Goal: Information Seeking & Learning: Learn about a topic

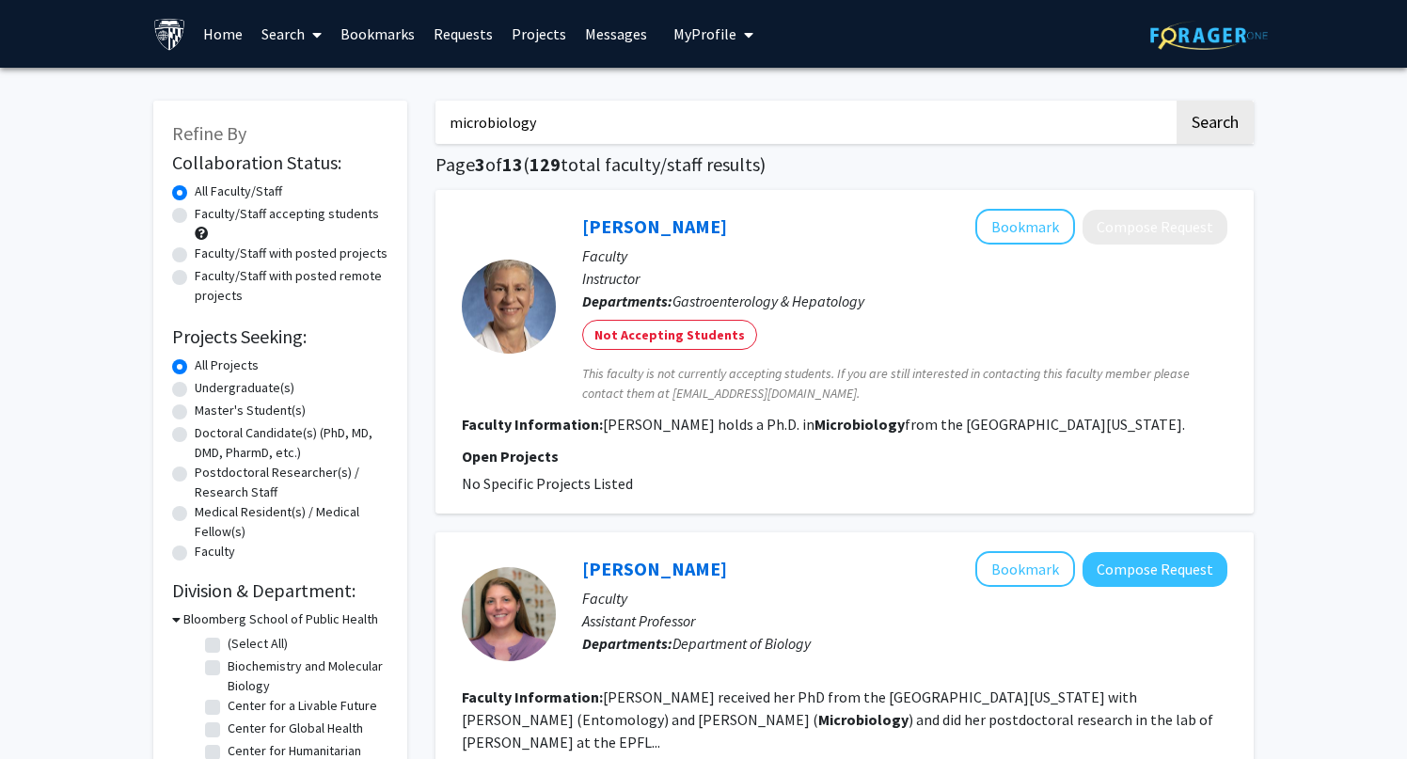
click at [190, 216] on div "Faculty/Staff accepting students" at bounding box center [280, 224] width 216 height 40
click at [195, 214] on label "Faculty/Staff accepting students" at bounding box center [287, 214] width 184 height 20
click at [195, 214] on input "Faculty/Staff accepting students" at bounding box center [201, 210] width 12 height 12
radio input "true"
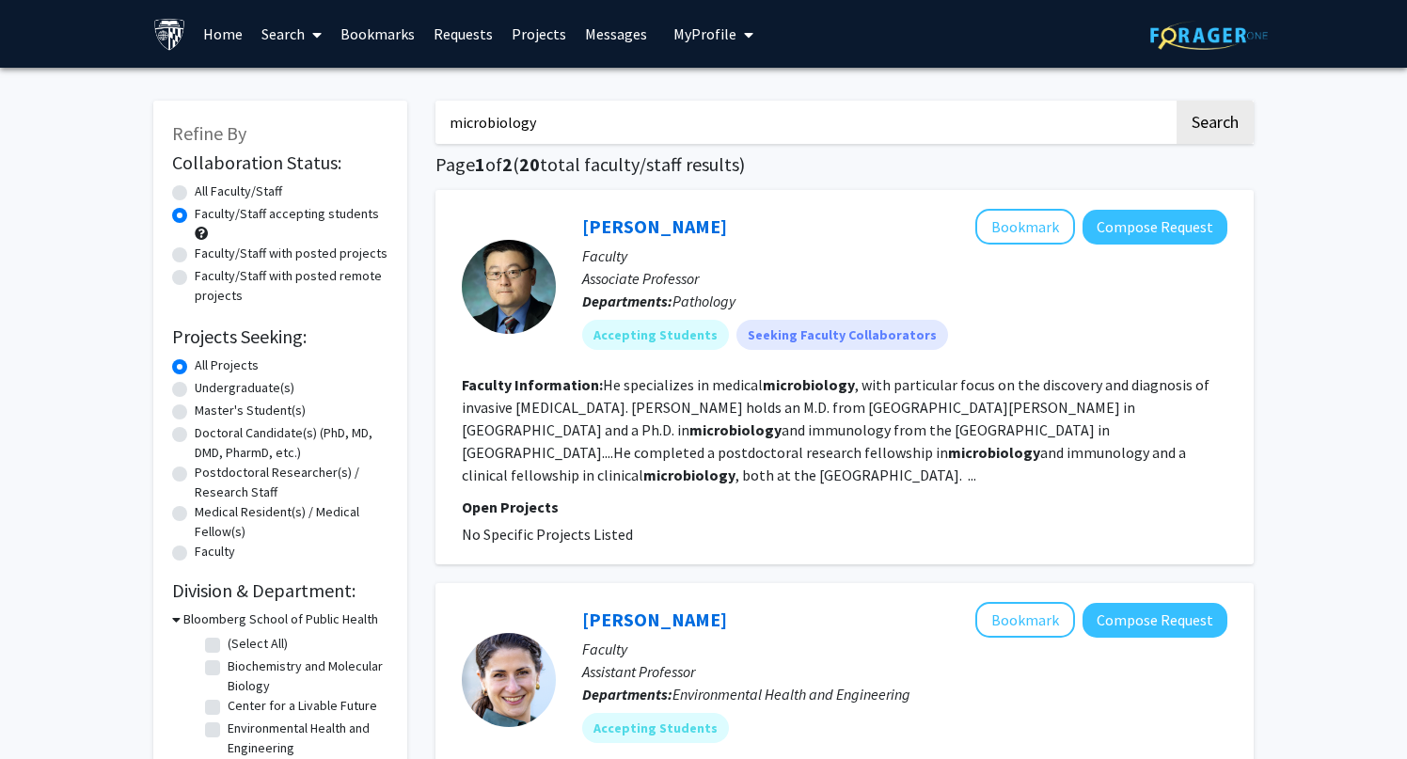
click at [284, 408] on label "Master's Student(s)" at bounding box center [250, 411] width 111 height 20
click at [207, 408] on input "Master's Student(s)" at bounding box center [201, 407] width 12 height 12
radio input "true"
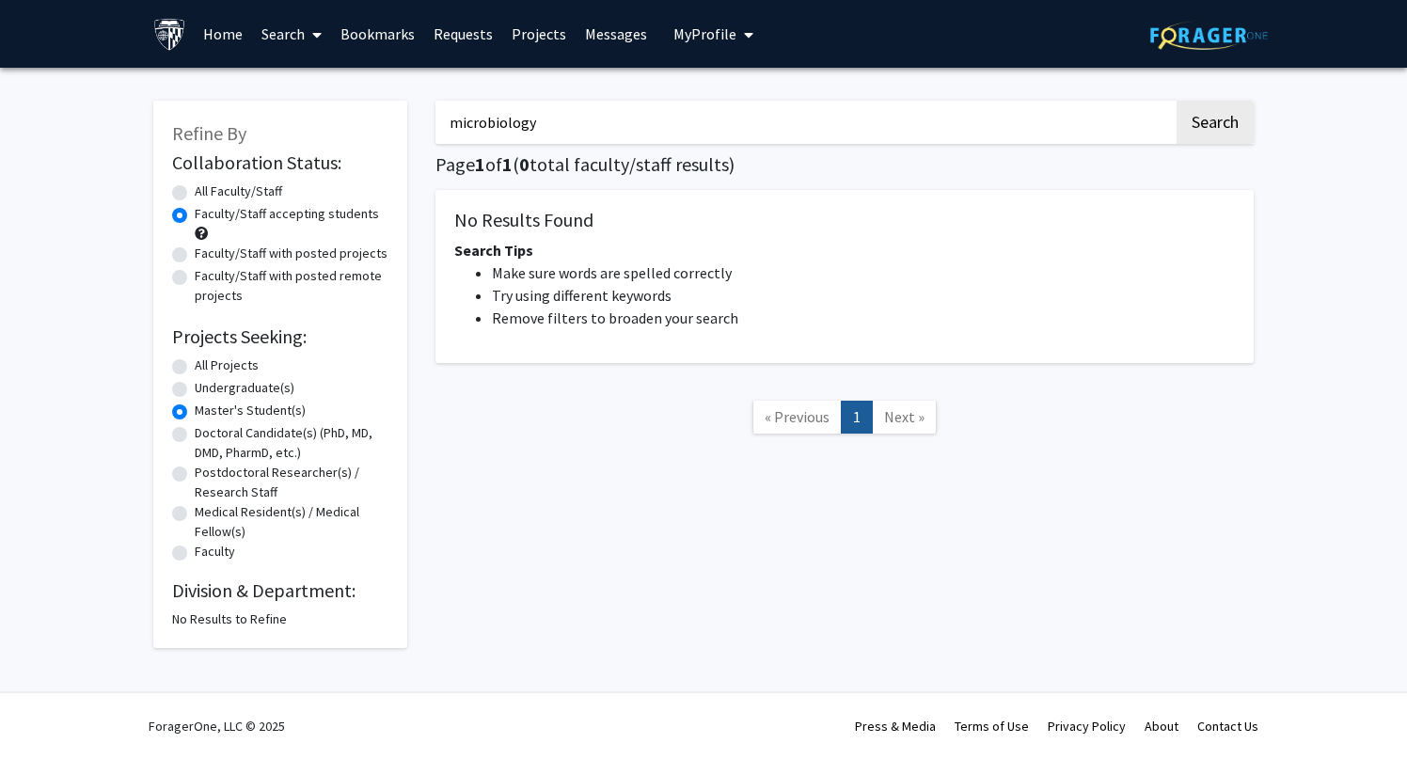
drag, startPoint x: 1088, startPoint y: 118, endPoint x: 463, endPoint y: 109, distance: 625.7
click at [463, 109] on input "microbiology" at bounding box center [805, 122] width 739 height 43
click at [1177, 101] on button "Search" at bounding box center [1215, 122] width 77 height 43
radio input "true"
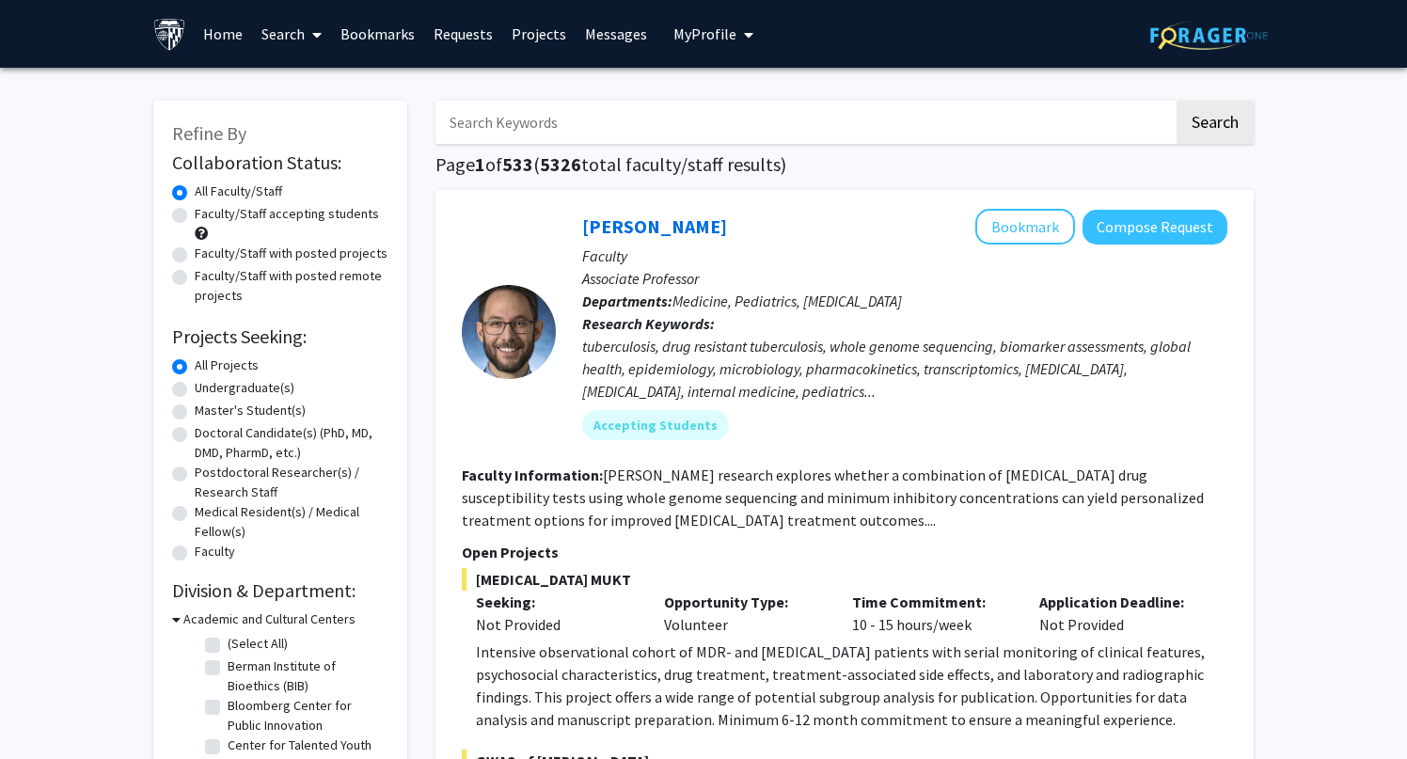
click at [274, 411] on label "Master's Student(s)" at bounding box center [250, 411] width 111 height 20
click at [207, 411] on input "Master's Student(s)" at bounding box center [201, 407] width 12 height 12
radio input "true"
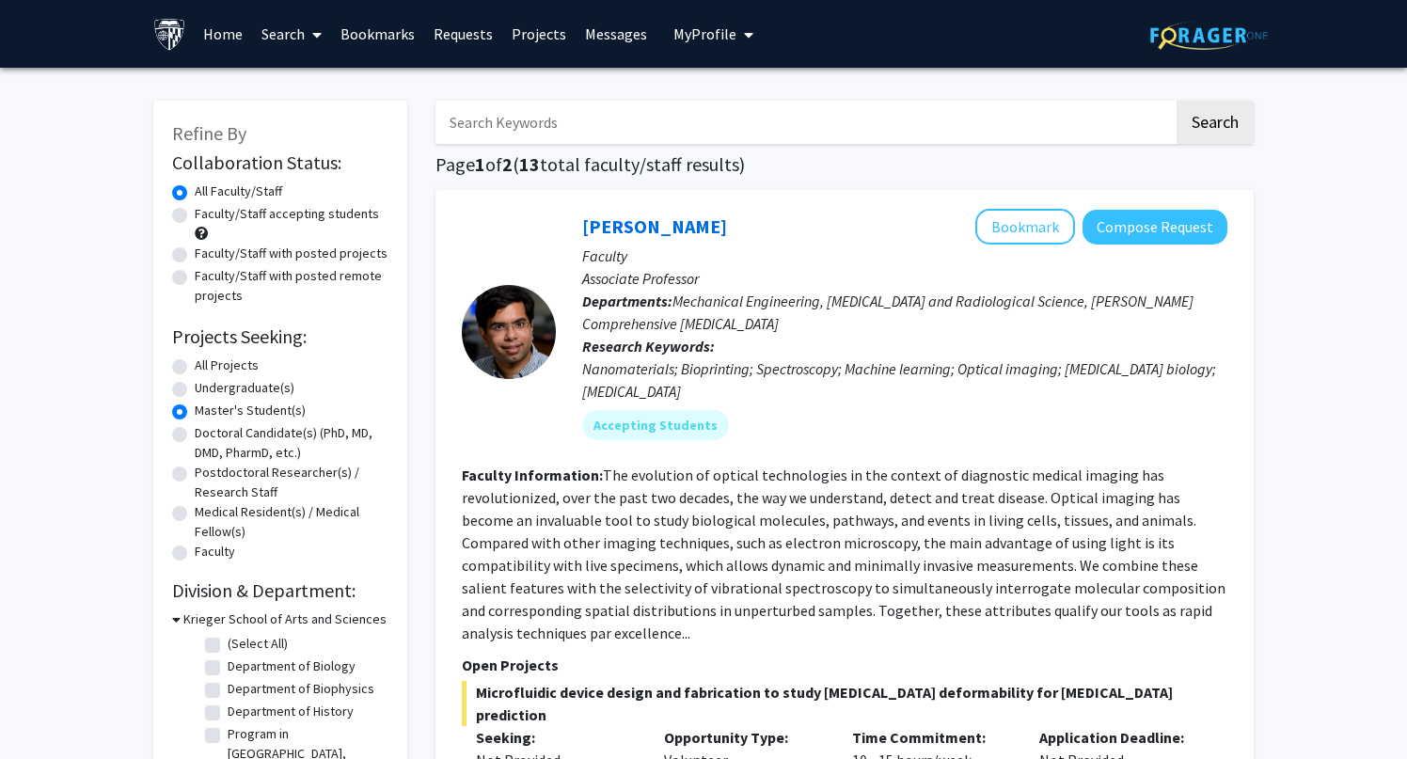
click at [274, 215] on label "Faculty/Staff accepting students" at bounding box center [287, 214] width 184 height 20
click at [207, 215] on input "Faculty/Staff accepting students" at bounding box center [201, 210] width 12 height 12
radio input "true"
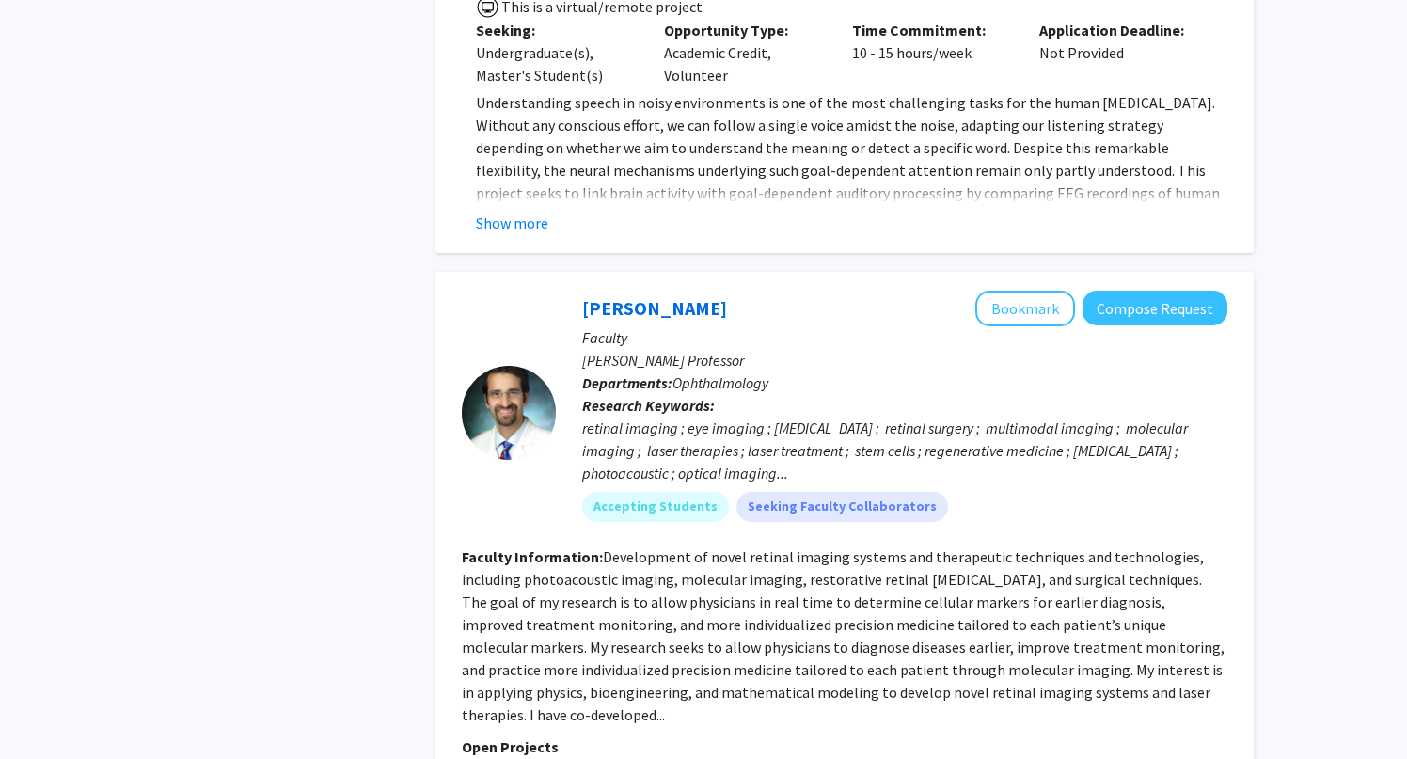
scroll to position [5981, 0]
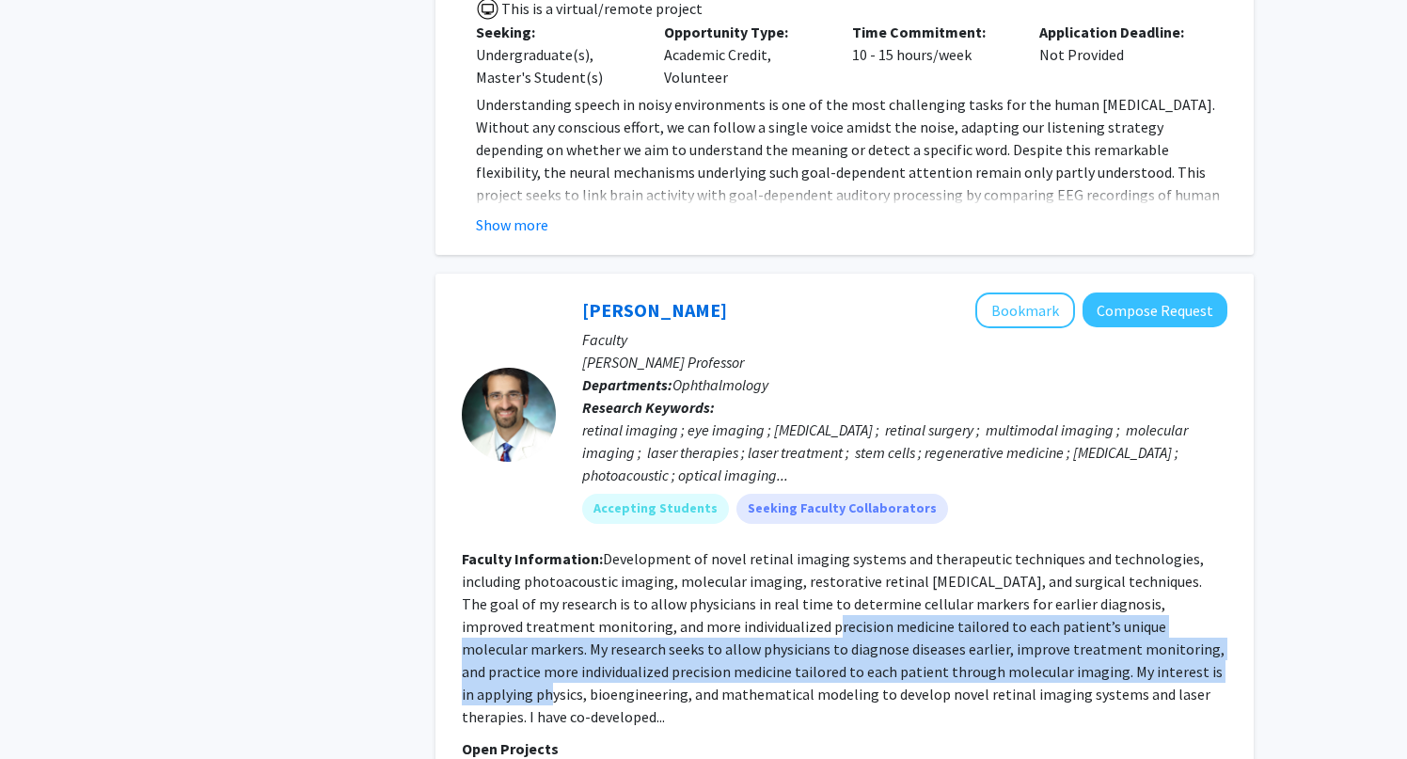
drag, startPoint x: 756, startPoint y: 499, endPoint x: 1092, endPoint y: 545, distance: 339.0
click at [1092, 548] on section "Faculty Information: Development of novel retinal imaging systems and therapeut…" at bounding box center [845, 638] width 766 height 181
click at [1188, 548] on section "Faculty Information: Development of novel retinal imaging systems and therapeut…" at bounding box center [845, 638] width 766 height 181
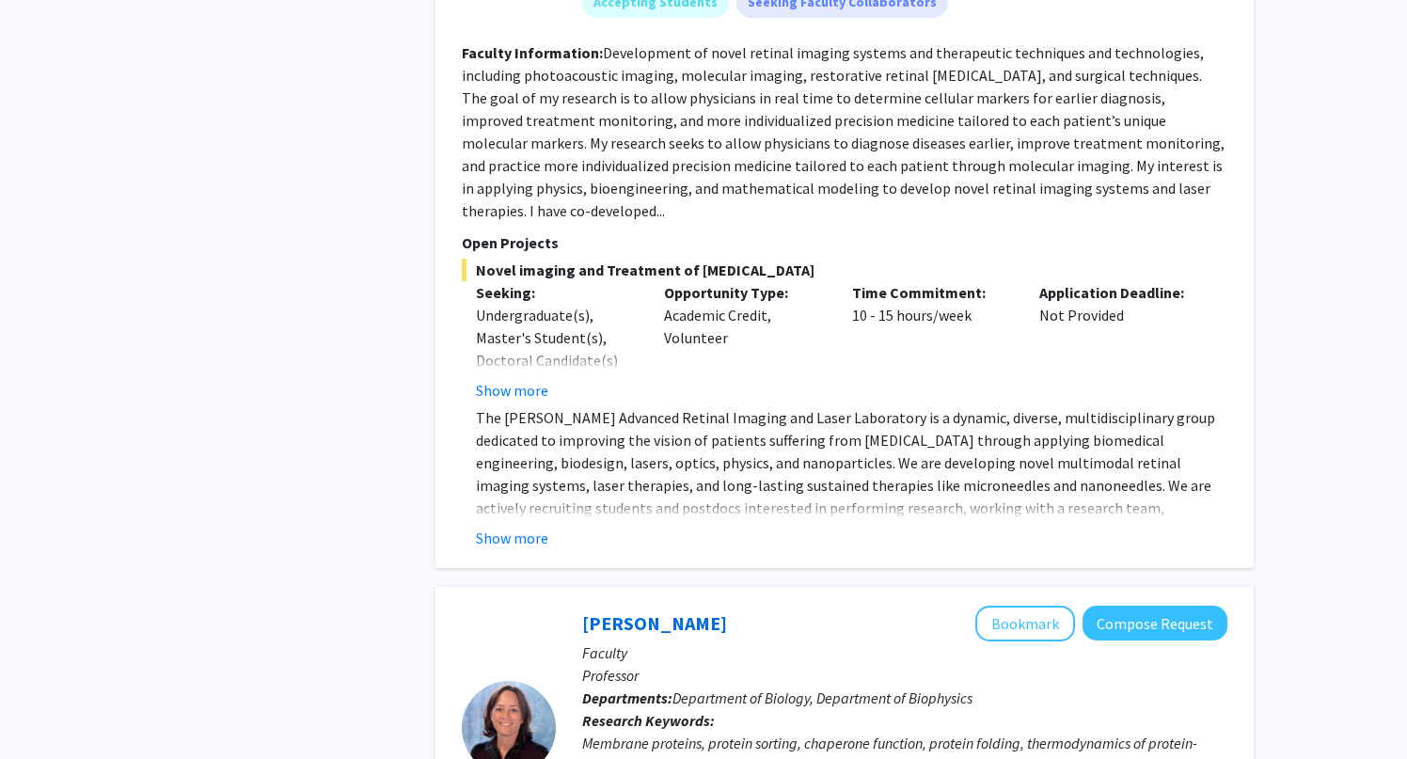
scroll to position [6491, 0]
